Goal: Task Accomplishment & Management: Manage account settings

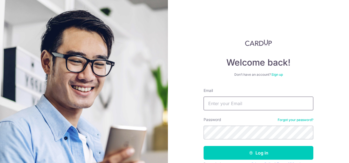
click at [223, 105] on input "Email" at bounding box center [258, 103] width 110 height 14
type input "irisleesp@yahoo.com.sg"
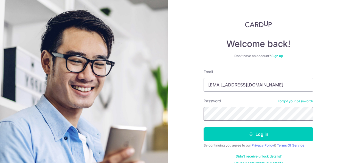
scroll to position [27, 0]
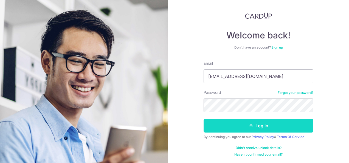
click at [244, 127] on button "Log in" at bounding box center [258, 126] width 110 height 14
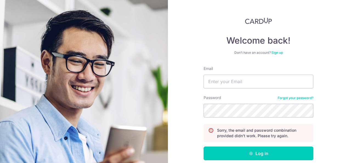
scroll to position [49, 0]
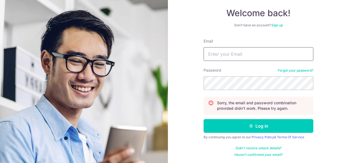
click at [220, 57] on input "Email" at bounding box center [258, 54] width 110 height 14
type input "[EMAIL_ADDRESS][DOMAIN_NAME]"
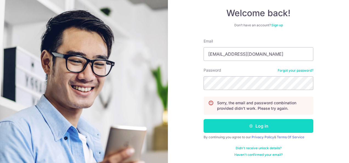
click at [235, 128] on button "Log in" at bounding box center [258, 126] width 110 height 14
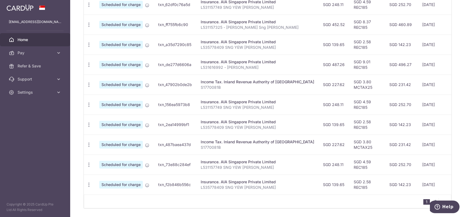
scroll to position [209, 0]
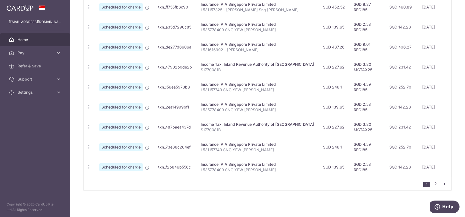
click at [348, 163] on link "2" at bounding box center [435, 184] width 7 height 7
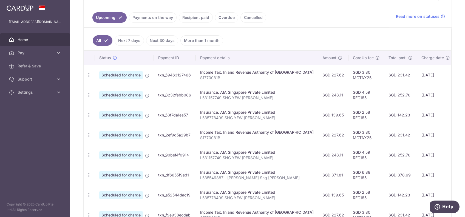
scroll to position [192, 0]
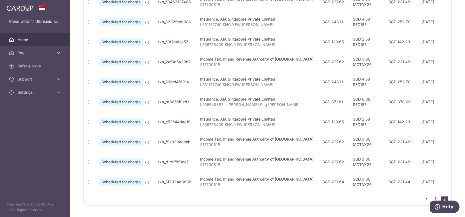
click at [281, 130] on td "Insurance. AIA Singapore Private Limited L535778409 SNG YEW HOCK" at bounding box center [257, 122] width 122 height 20
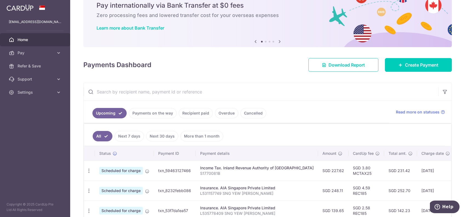
scroll to position [0, 0]
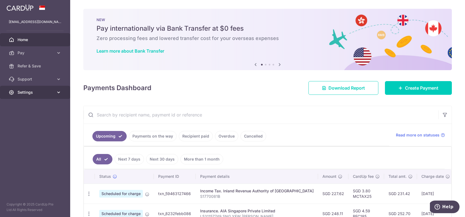
click at [33, 93] on span "Settings" at bounding box center [36, 92] width 36 height 5
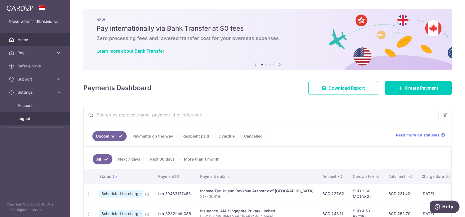
click at [29, 122] on link "Logout" at bounding box center [35, 118] width 70 height 13
